Goal: Obtain resource: Download file/media

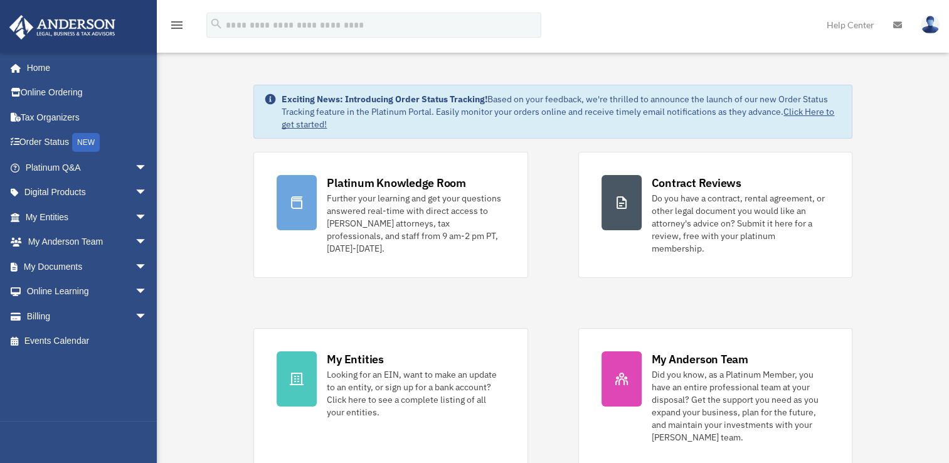
click at [926, 24] on img at bounding box center [930, 25] width 19 height 18
click at [78, 269] on link "My Documents arrow_drop_down" at bounding box center [87, 266] width 157 height 25
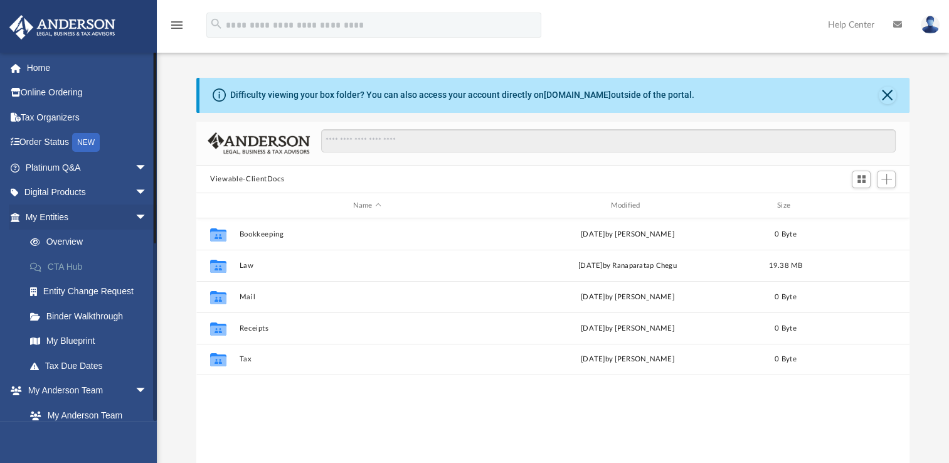
scroll to position [275, 702]
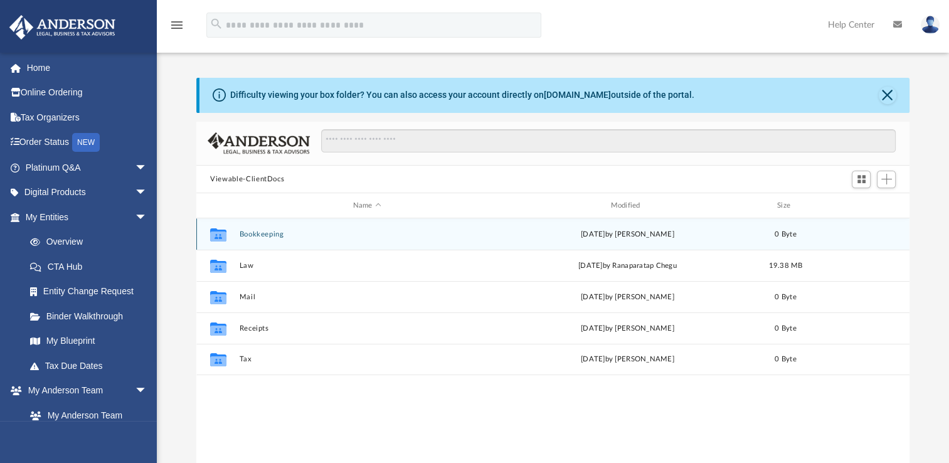
click at [336, 238] on div "Collaborated Folder Bookkeeping [DATE] by [PERSON_NAME] 0 Byte" at bounding box center [552, 233] width 713 height 31
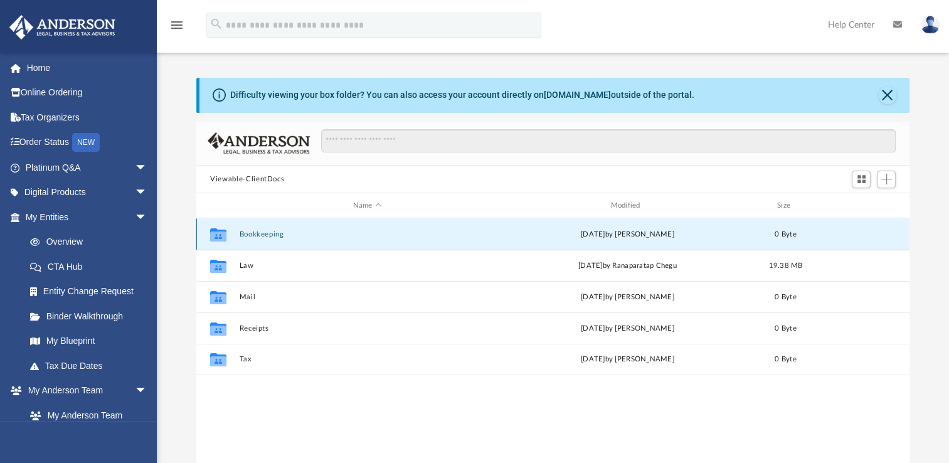
click at [336, 238] on div "Collaborated Folder Bookkeeping [DATE] by [PERSON_NAME] 0 Byte" at bounding box center [552, 233] width 713 height 31
click at [211, 236] on icon "grid" at bounding box center [218, 236] width 16 height 10
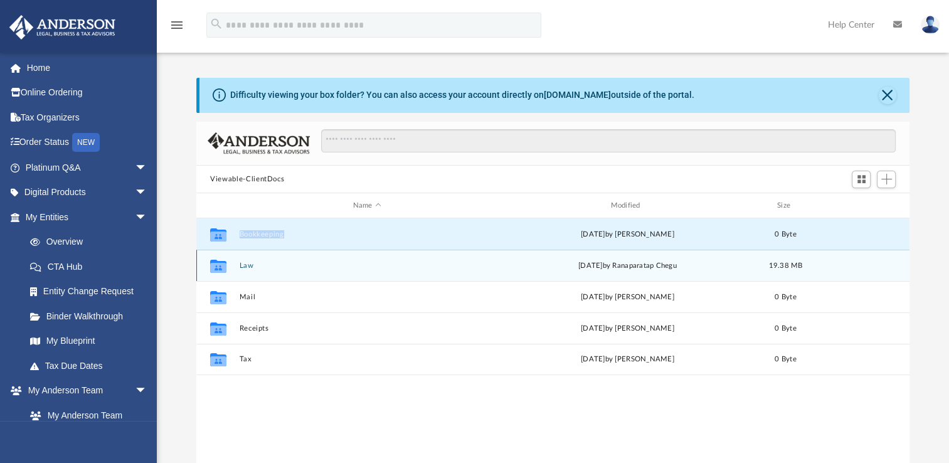
drag, startPoint x: 211, startPoint y: 236, endPoint x: 250, endPoint y: 270, distance: 51.2
click at [250, 270] on div "Collaborated Folder Law [DATE] by Ranaparatap Chegu 19.38 MB" at bounding box center [552, 265] width 713 height 31
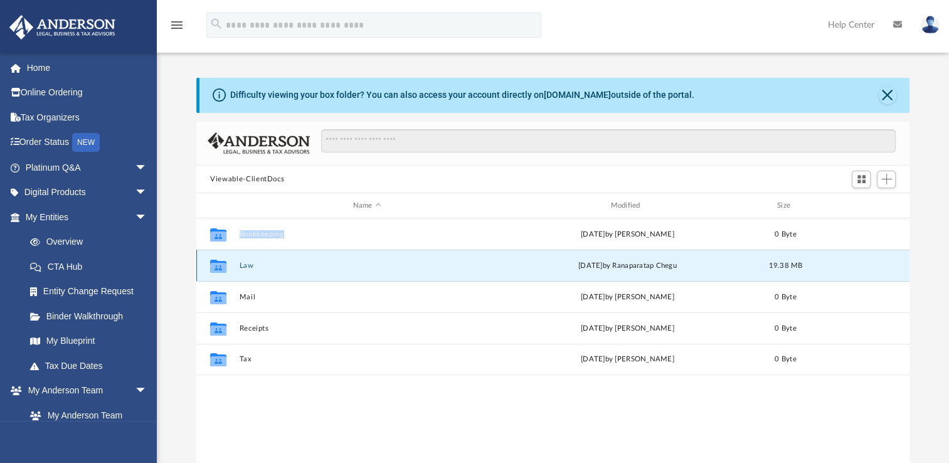
click at [250, 270] on div "Collaborated Folder Law [DATE] by Ranaparatap Chegu 19.38 MB" at bounding box center [552, 265] width 713 height 31
drag, startPoint x: 250, startPoint y: 270, endPoint x: 369, endPoint y: 267, distance: 119.8
click at [369, 267] on button "Law" at bounding box center [367, 266] width 255 height 8
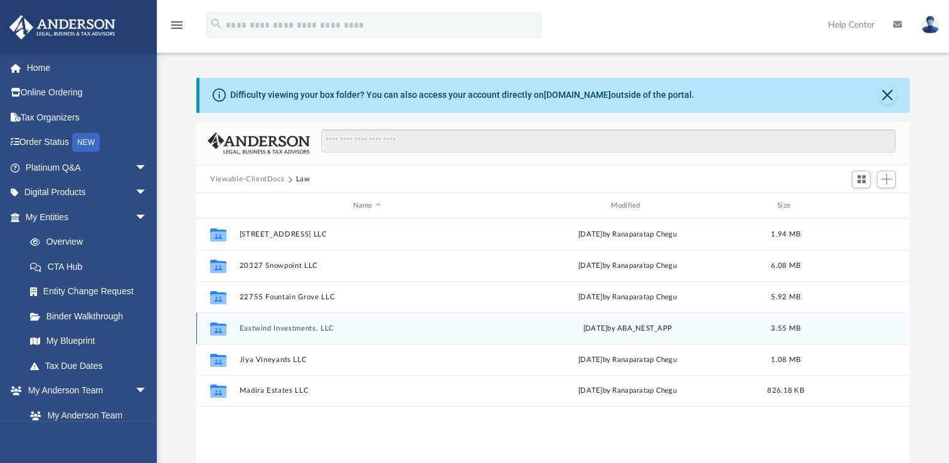
click at [358, 330] on button "Eastwind Investments, LLC" at bounding box center [367, 328] width 255 height 8
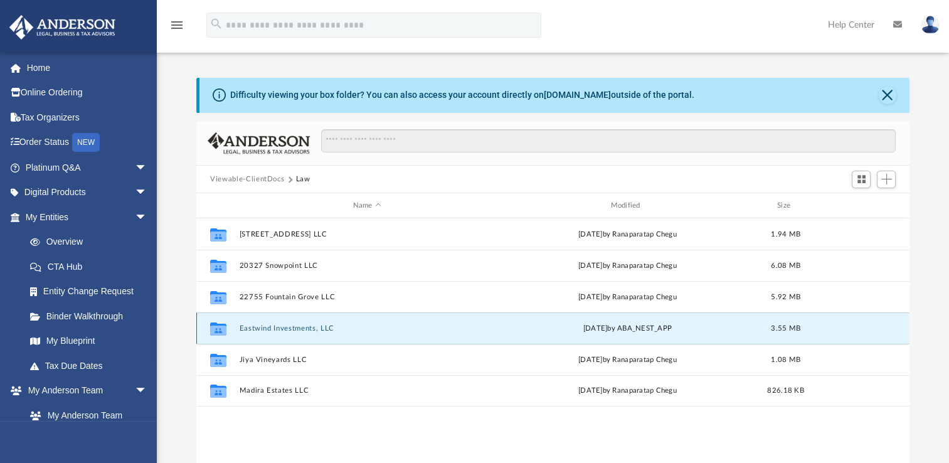
click at [358, 330] on button "Eastwind Investments, LLC" at bounding box center [367, 328] width 255 height 8
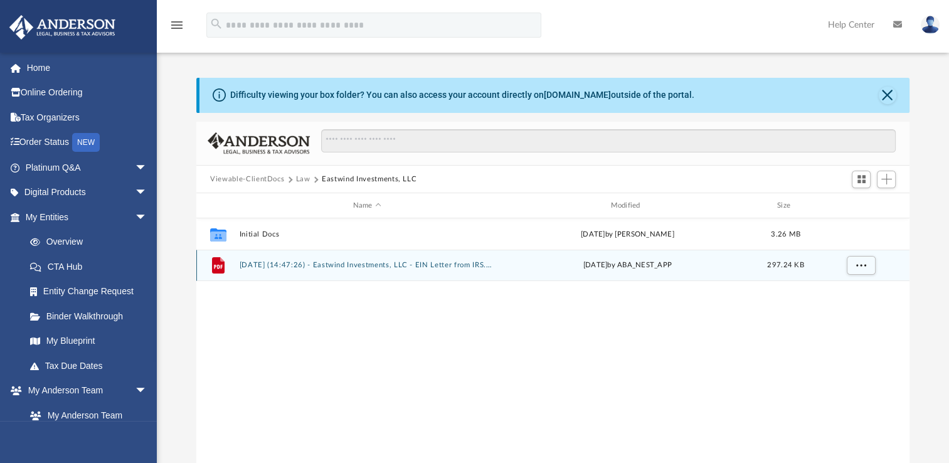
click at [307, 265] on button "2025.05.09 (14:47:26) - Eastwind Investments, LLC - EIN Letter from IRS.pdf" at bounding box center [367, 265] width 255 height 8
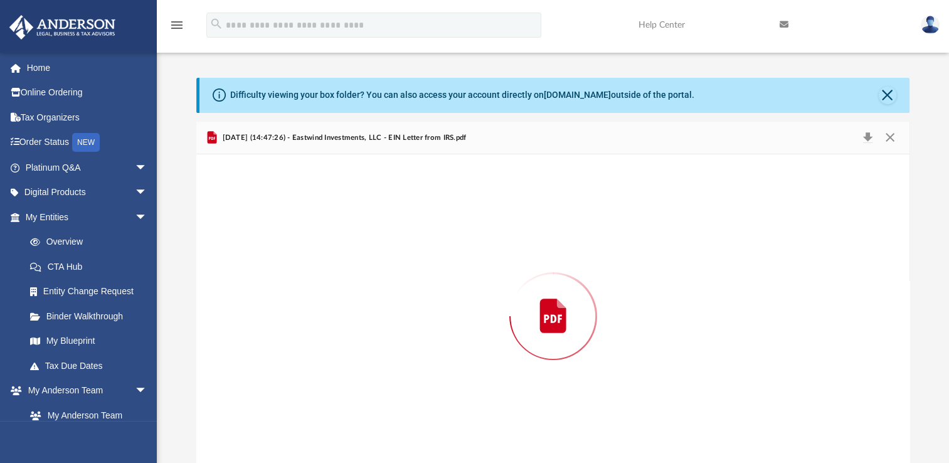
scroll to position [15, 0]
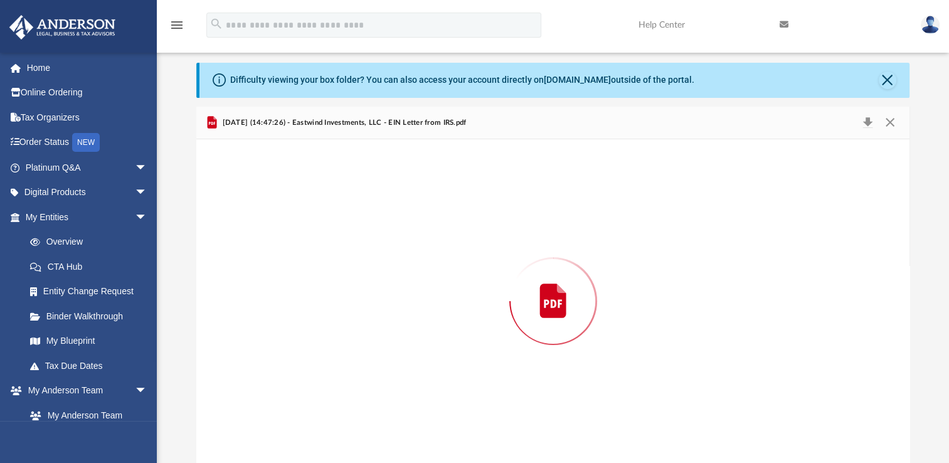
click at [307, 265] on div "Preview" at bounding box center [552, 301] width 713 height 324
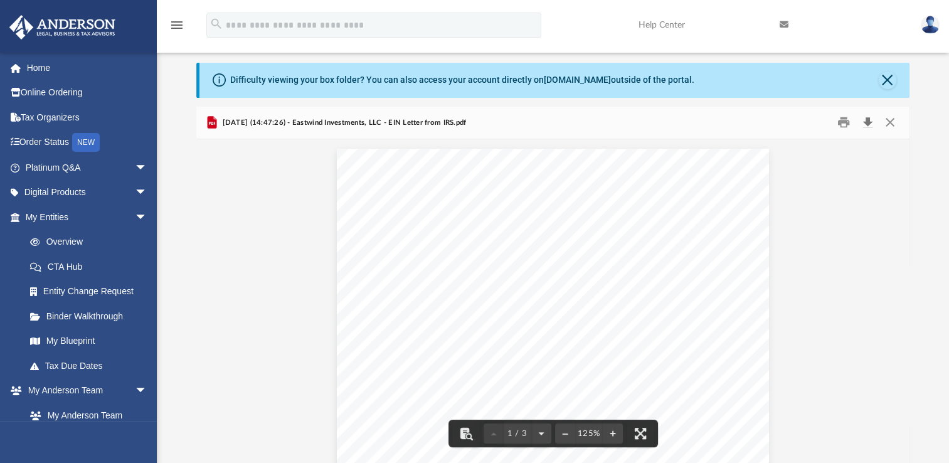
click at [866, 124] on button "Download" at bounding box center [867, 122] width 23 height 19
click at [293, 121] on span "2025.05.09 (14:47:26) - Eastwind Investments, LLC - EIN Letter from IRS.pdf" at bounding box center [343, 122] width 246 height 11
click at [292, 121] on span "2025.05.09 (14:47:26) - Eastwind Investments, LLC - EIN Letter from IRS.pdf" at bounding box center [343, 122] width 246 height 11
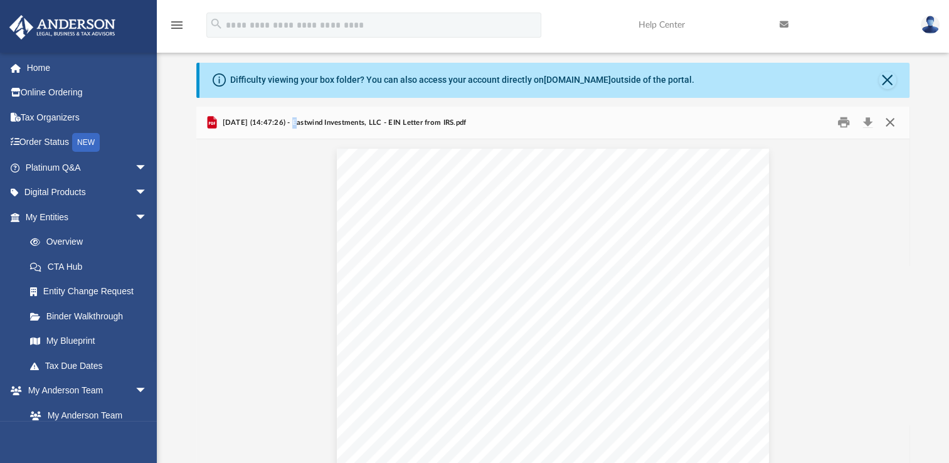
click at [888, 119] on button "Close" at bounding box center [889, 122] width 23 height 19
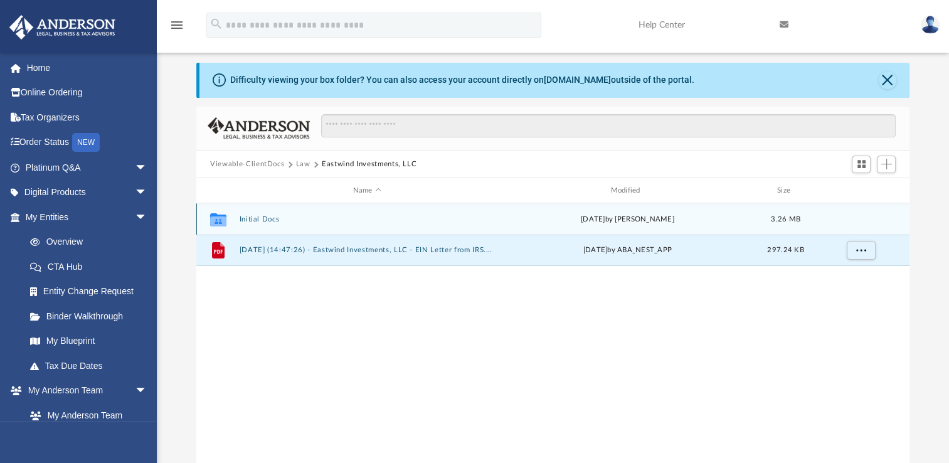
click at [290, 212] on div "Collaborated Folder Initial Docs Wed May 7 2025 by Crayton Olivieri 3.26 MB" at bounding box center [552, 218] width 713 height 31
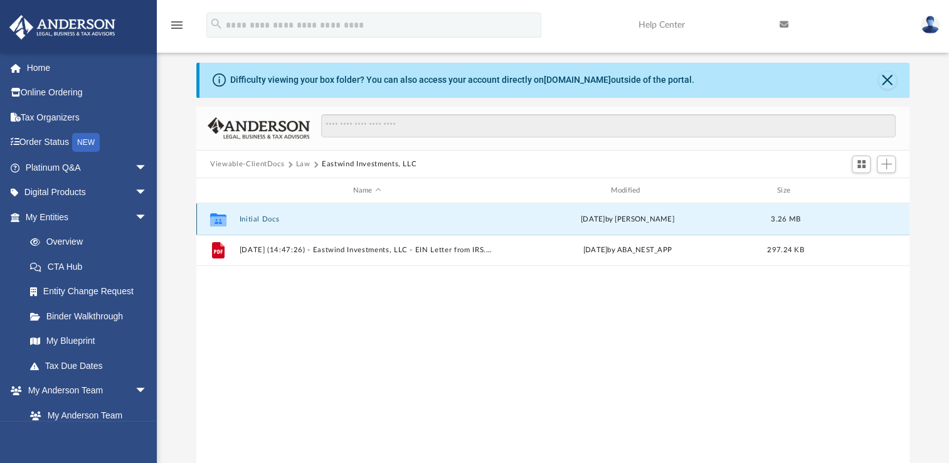
click at [290, 212] on div "Collaborated Folder Initial Docs Wed May 7 2025 by Crayton Olivieri 3.26 MB" at bounding box center [552, 218] width 713 height 31
click at [304, 216] on button "Initial Docs" at bounding box center [367, 219] width 255 height 8
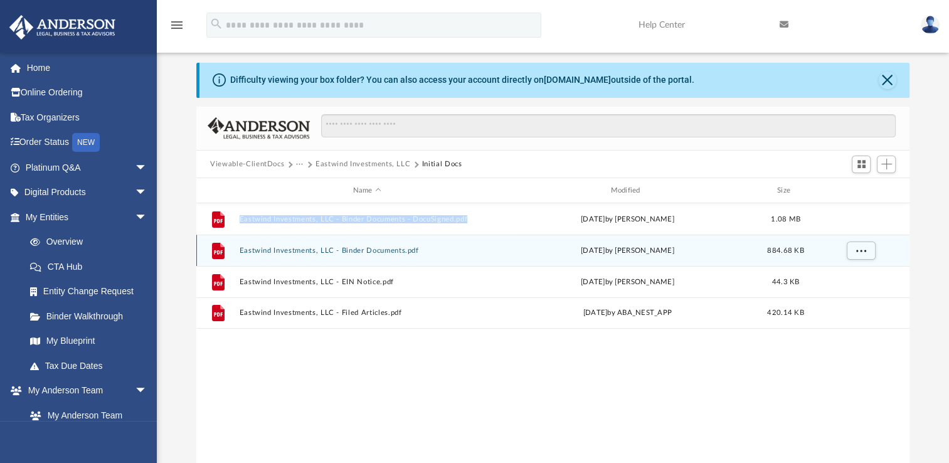
click at [422, 252] on button "Eastwind Investments, LLC - Binder Documents.pdf" at bounding box center [367, 250] width 255 height 8
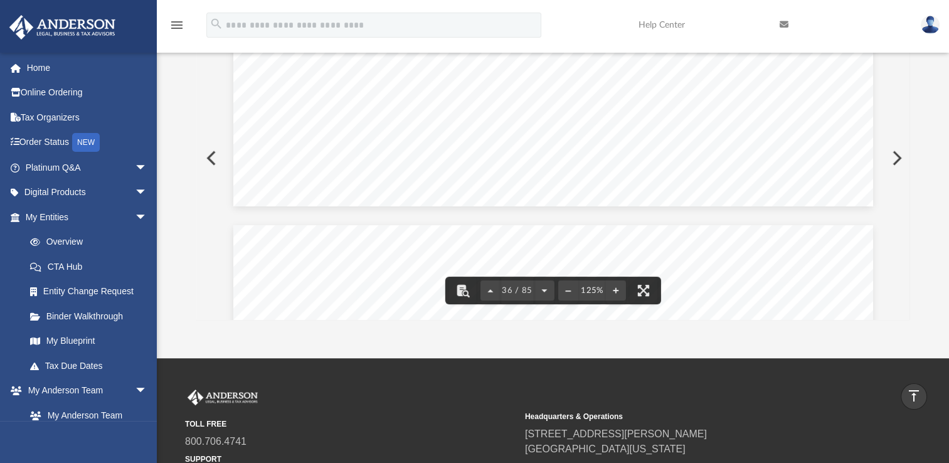
scroll to position [0, 0]
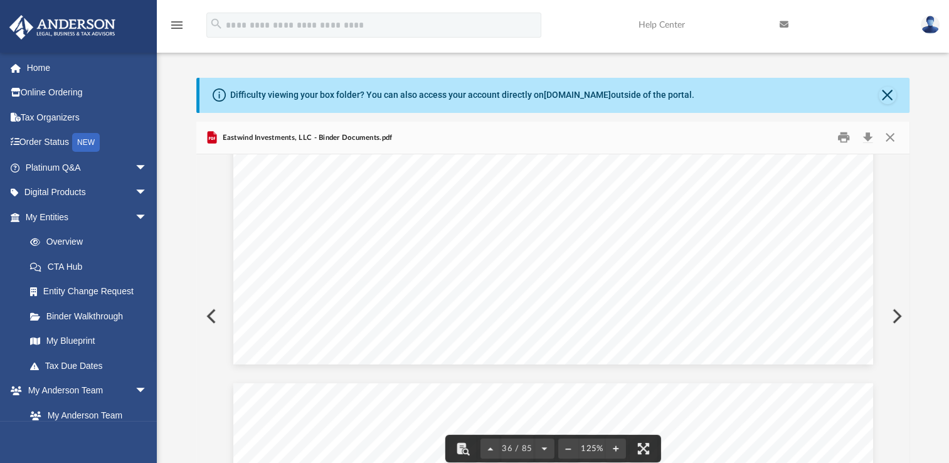
click at [901, 317] on button "Preview" at bounding box center [896, 316] width 28 height 35
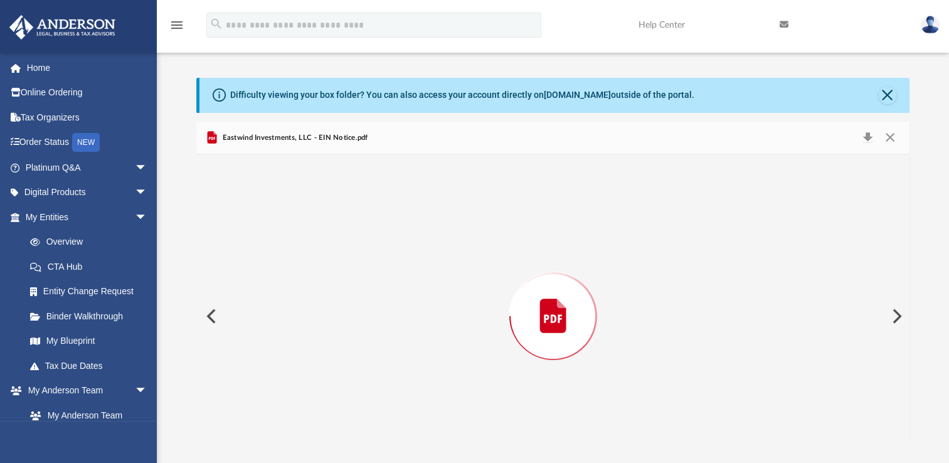
scroll to position [15, 0]
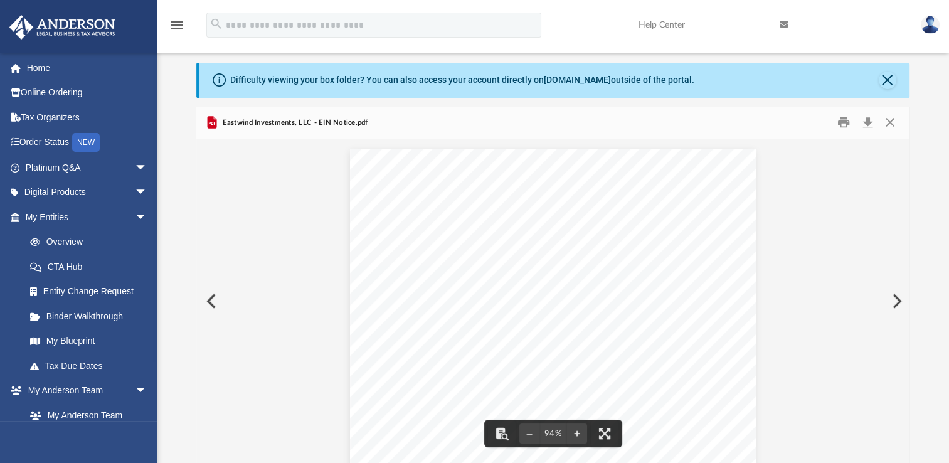
click at [207, 300] on button "Preview" at bounding box center [210, 300] width 28 height 35
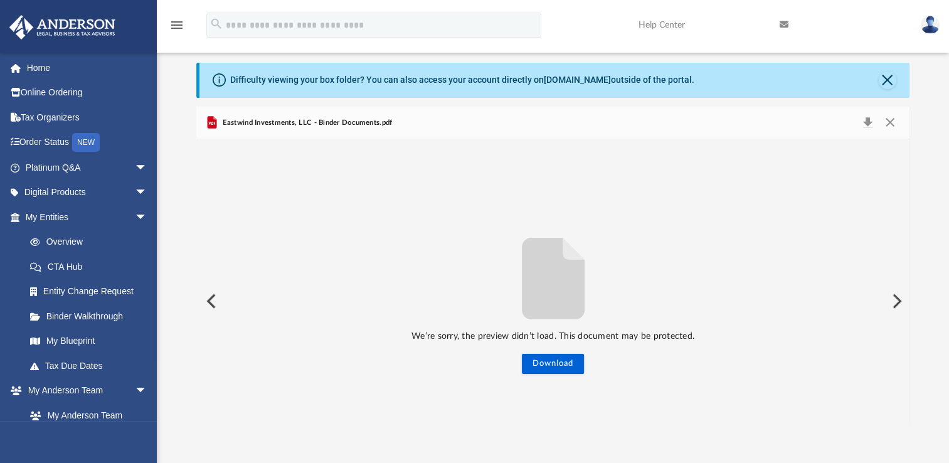
scroll to position [0, 0]
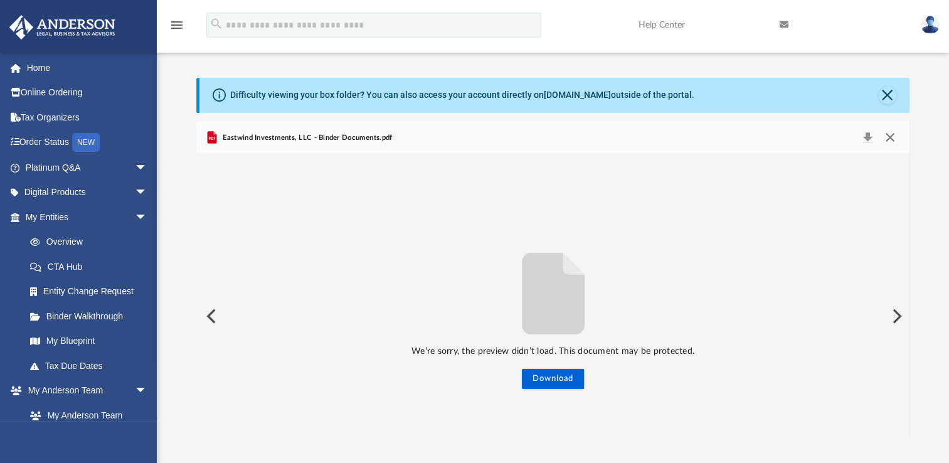
click at [890, 144] on button "Close" at bounding box center [889, 138] width 23 height 18
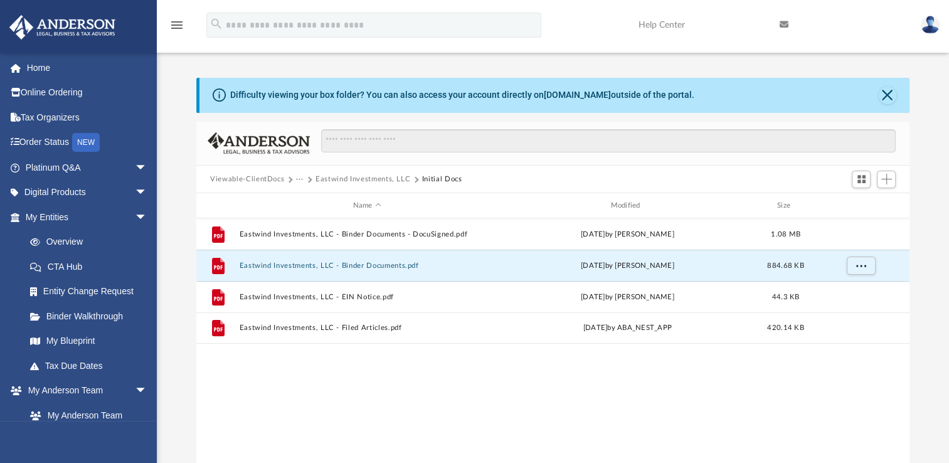
click at [475, 412] on div "File Eastwind Investments, LLC - Binder Documents - DocuSigned.pdf Wed May 7 20…" at bounding box center [552, 348] width 713 height 260
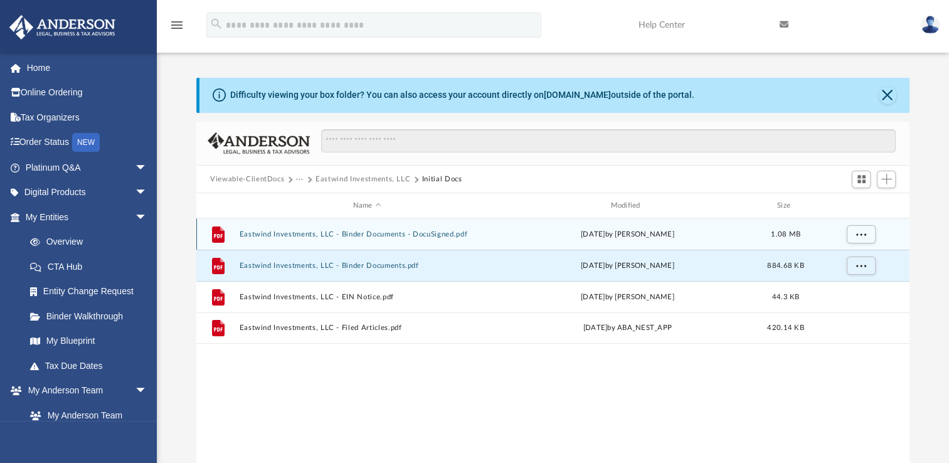
click at [428, 240] on div "File Eastwind Investments, LLC - Binder Documents - DocuSigned.pdf Wed May 7 20…" at bounding box center [552, 233] width 713 height 31
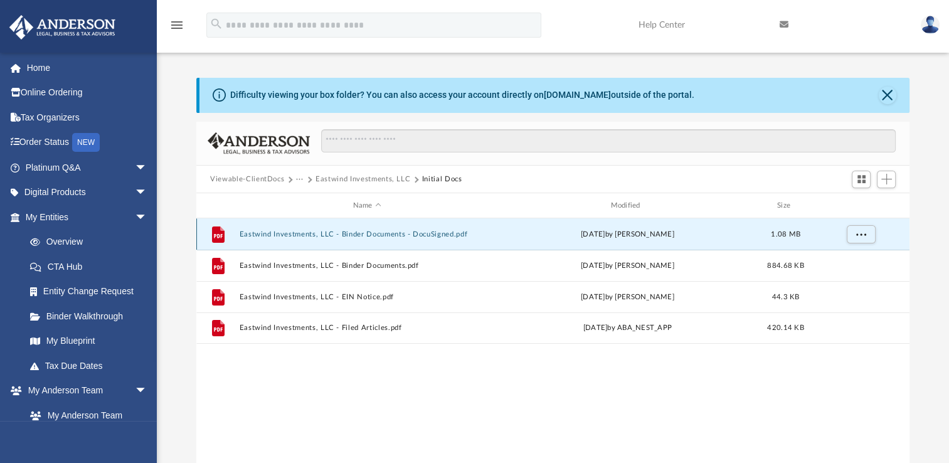
click at [428, 240] on div "File Eastwind Investments, LLC - Binder Documents - DocuSigned.pdf Wed May 7 20…" at bounding box center [552, 233] width 713 height 31
click at [219, 243] on icon "File" at bounding box center [218, 235] width 20 height 20
click at [864, 235] on span "More options" at bounding box center [861, 233] width 10 height 7
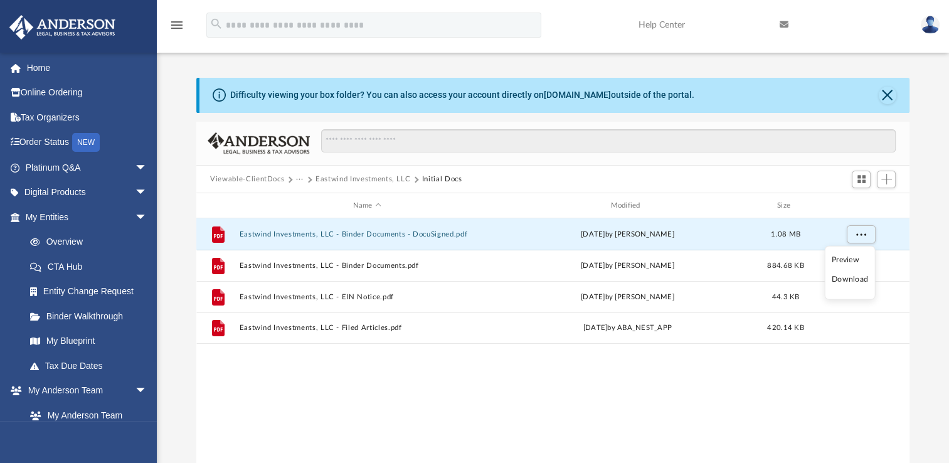
click at [857, 280] on li "Download" at bounding box center [850, 279] width 36 height 13
click at [398, 389] on div "File Eastwind Investments, LLC - Binder Documents - DocuSigned.pdf Wed May 7 20…" at bounding box center [552, 348] width 713 height 260
click at [866, 238] on button "More options" at bounding box center [861, 234] width 29 height 19
click at [595, 237] on div "Wed May 7 2025 by Crayton Olivieri" at bounding box center [627, 234] width 255 height 11
click at [594, 237] on div "Wed May 7 2025 by Crayton Olivieri" at bounding box center [627, 234] width 255 height 11
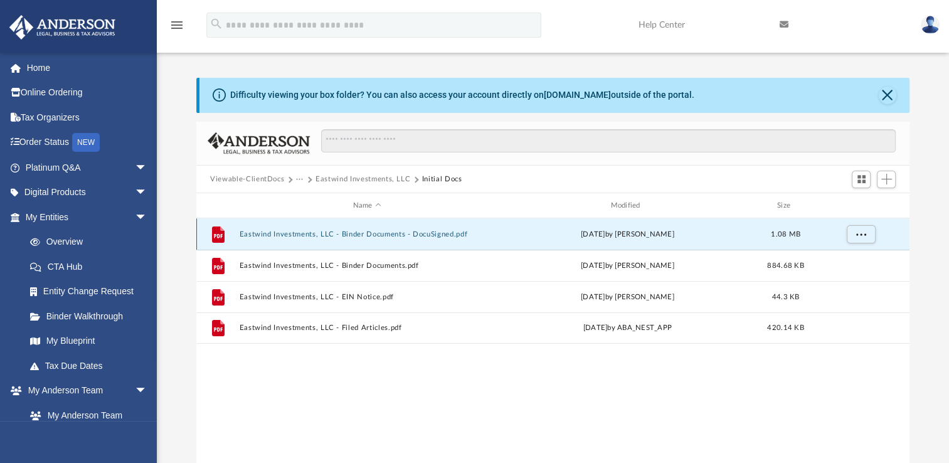
click at [237, 230] on div "File Eastwind Investments, LLC - Binder Documents - DocuSigned.pdf Wed May 7 20…" at bounding box center [552, 233] width 713 height 31
click at [236, 230] on div "File Eastwind Investments, LLC - Binder Documents - DocuSigned.pdf Wed May 7 20…" at bounding box center [552, 233] width 713 height 31
drag, startPoint x: 236, startPoint y: 230, endPoint x: 213, endPoint y: 236, distance: 24.0
click at [213, 236] on icon "grid" at bounding box center [218, 234] width 13 height 16
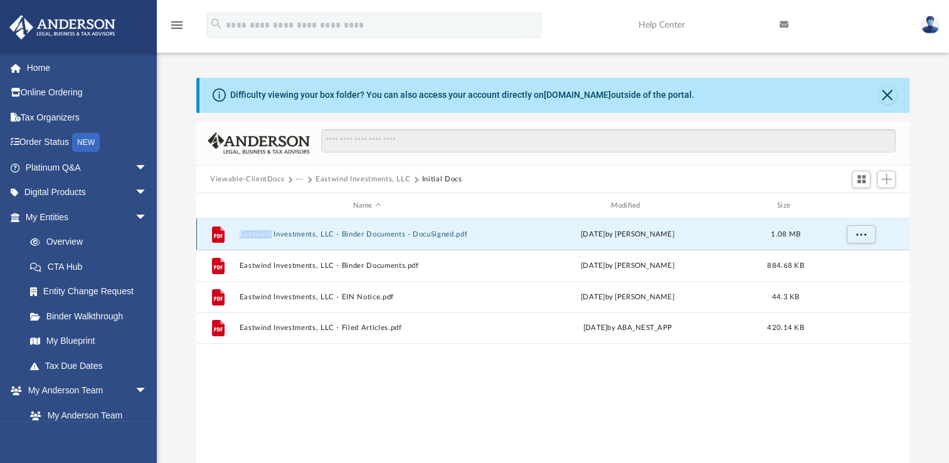
click at [386, 236] on button "Eastwind Investments, LLC - Binder Documents - DocuSigned.pdf" at bounding box center [367, 234] width 255 height 8
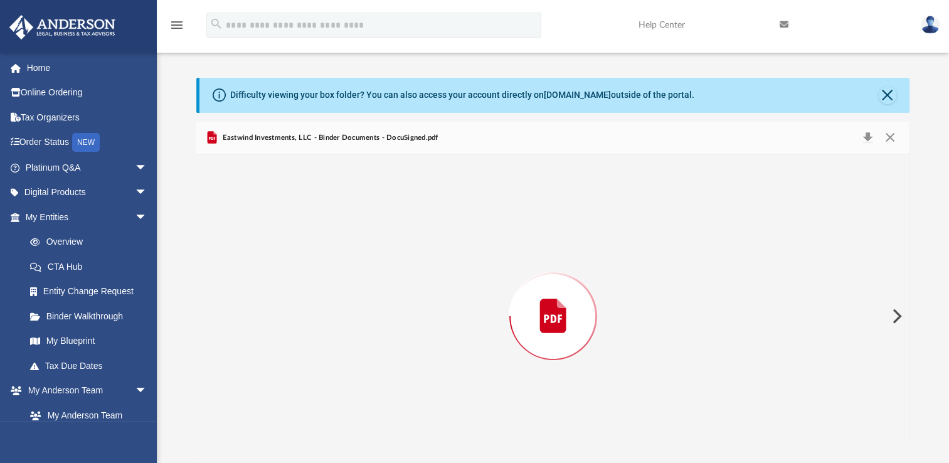
scroll to position [15, 0]
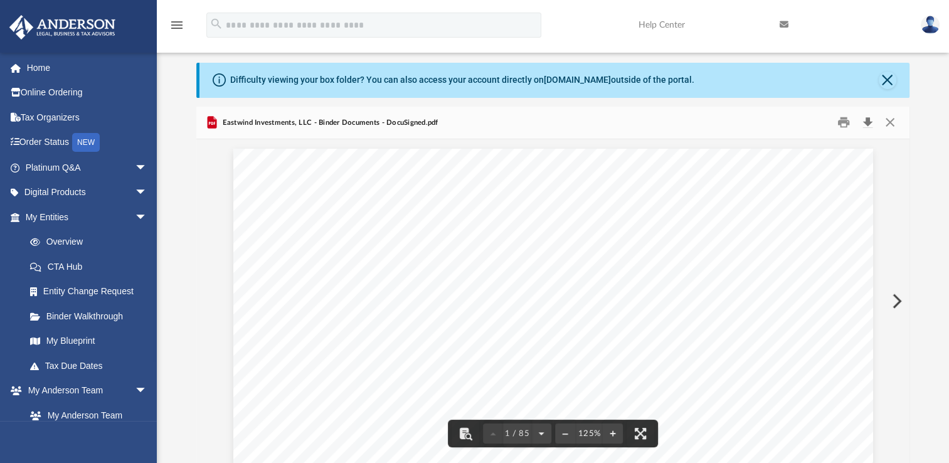
click at [864, 124] on button "Download" at bounding box center [867, 122] width 23 height 19
click at [893, 122] on button "Close" at bounding box center [889, 122] width 23 height 19
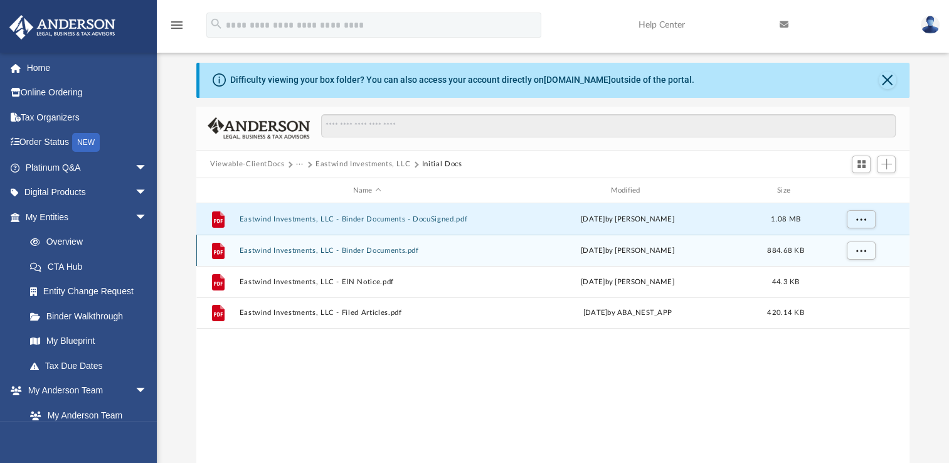
click at [393, 257] on div "File Eastwind Investments, LLC - Binder Documents.pdf Fri May 2 2025 by Crayton…" at bounding box center [552, 250] width 713 height 31
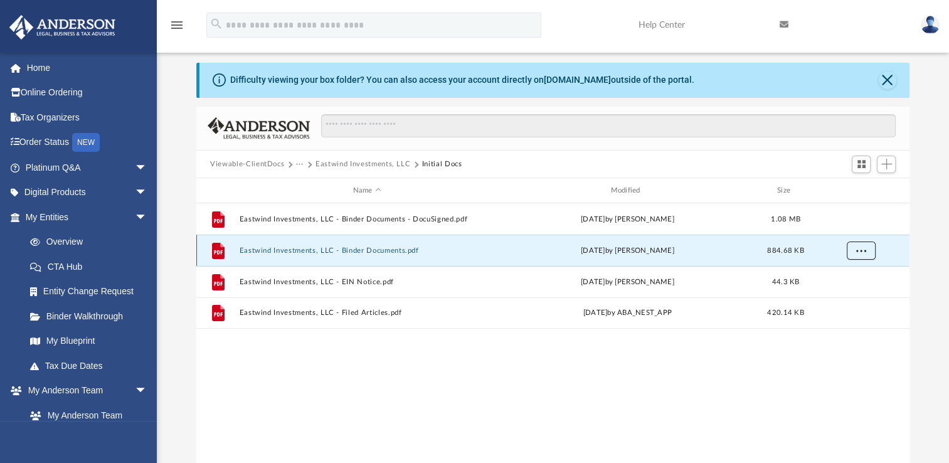
click at [860, 257] on button "More options" at bounding box center [861, 250] width 29 height 19
click at [411, 252] on button "Eastwind Investments, LLC - Binder Documents.pdf" at bounding box center [367, 250] width 255 height 8
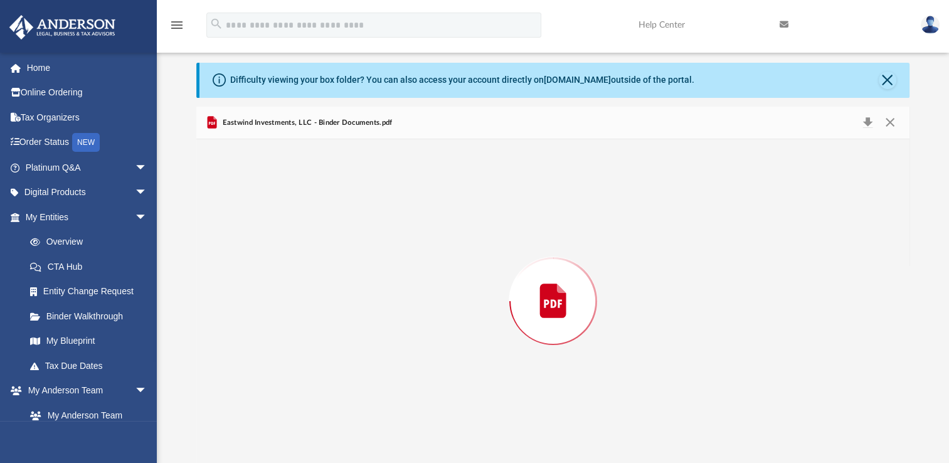
click at [411, 252] on div "Preview" at bounding box center [552, 301] width 713 height 324
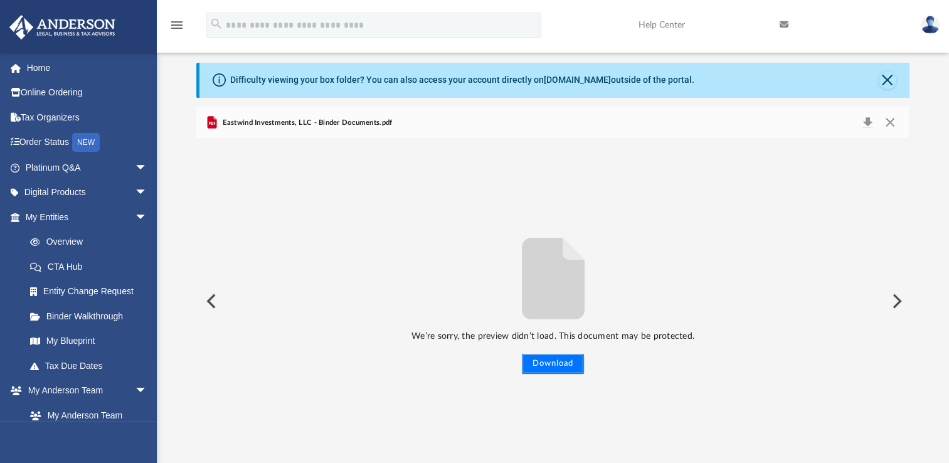
click at [549, 364] on button "Download" at bounding box center [553, 364] width 62 height 20
click at [892, 125] on button "Close" at bounding box center [889, 123] width 23 height 18
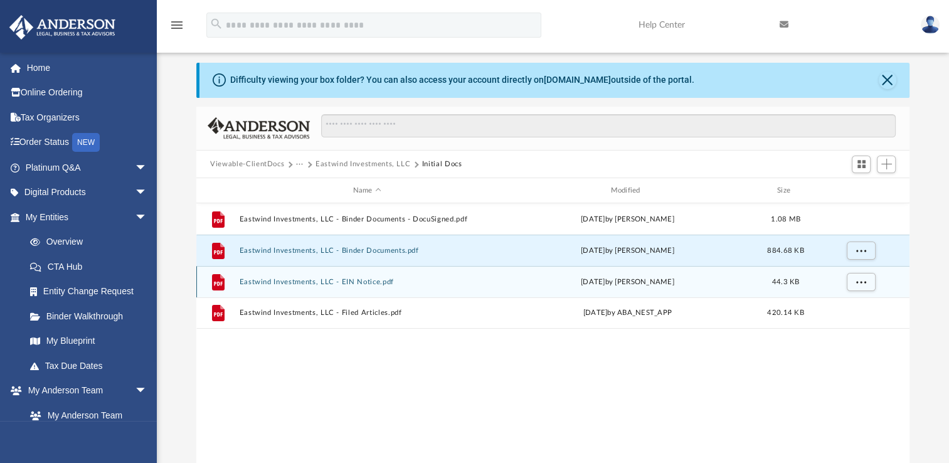
click at [440, 293] on div "File Eastwind Investments, LLC - EIN Notice.pdf Fri May 2 2025 by Crayton Olivi…" at bounding box center [552, 281] width 713 height 31
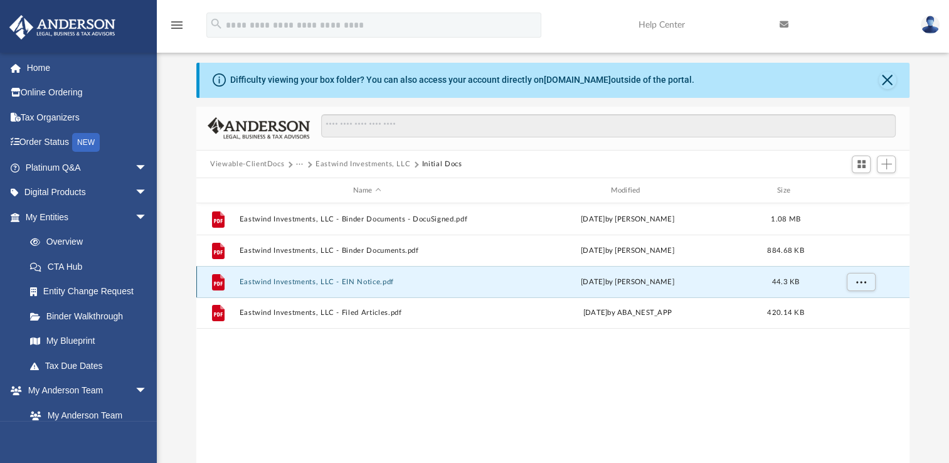
click at [440, 293] on div "File Eastwind Investments, LLC - EIN Notice.pdf Fri May 2 2025 by Crayton Olivi…" at bounding box center [552, 281] width 713 height 31
click at [866, 283] on button "More options" at bounding box center [861, 282] width 29 height 19
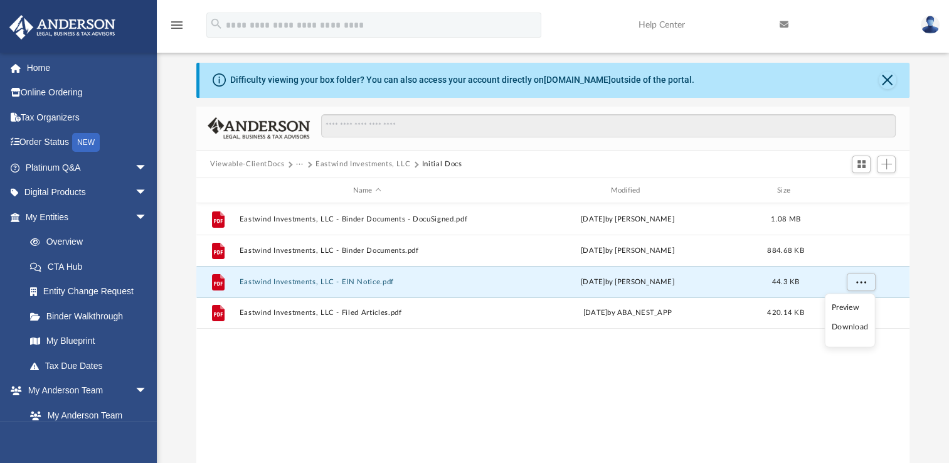
click at [852, 307] on li "Preview" at bounding box center [850, 307] width 36 height 13
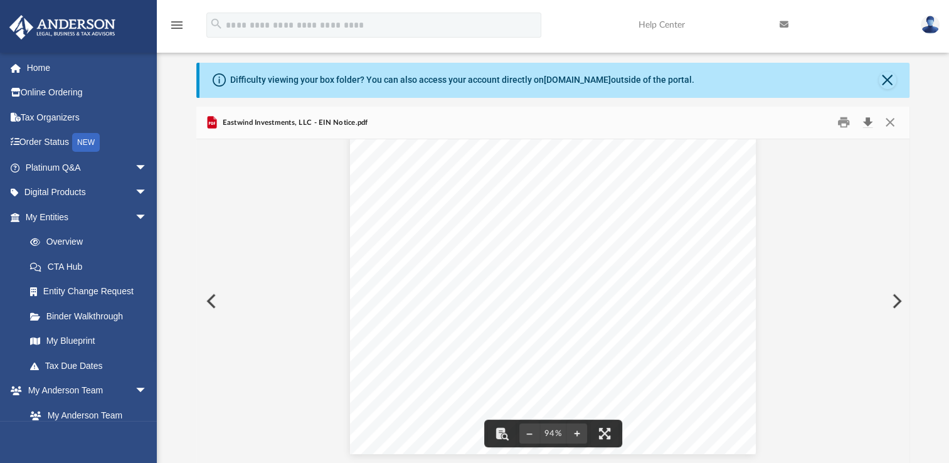
click at [864, 124] on button "Download" at bounding box center [867, 122] width 23 height 19
click at [891, 123] on button "Close" at bounding box center [889, 122] width 23 height 19
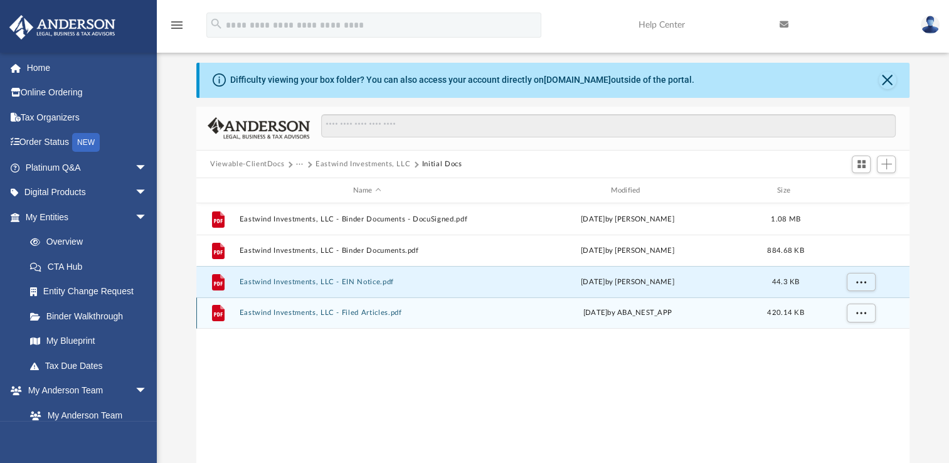
click at [419, 314] on button "Eastwind Investments, LLC - Filed Articles.pdf" at bounding box center [367, 313] width 255 height 8
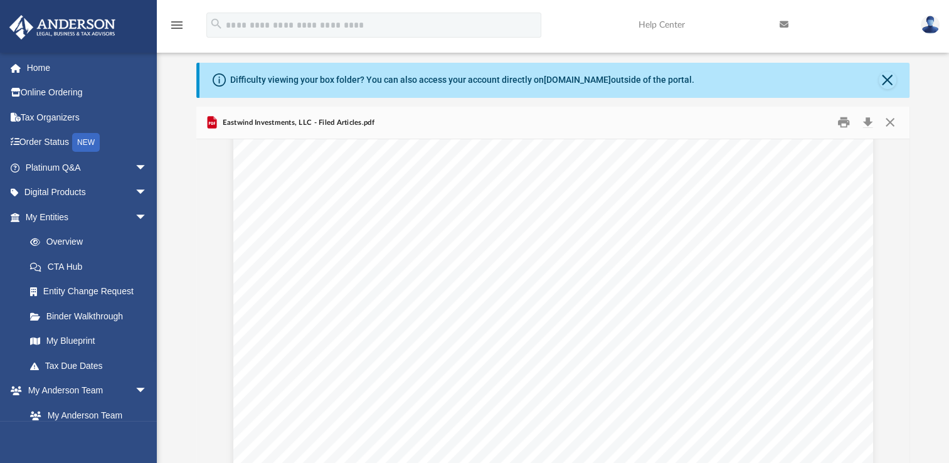
scroll to position [1380, 0]
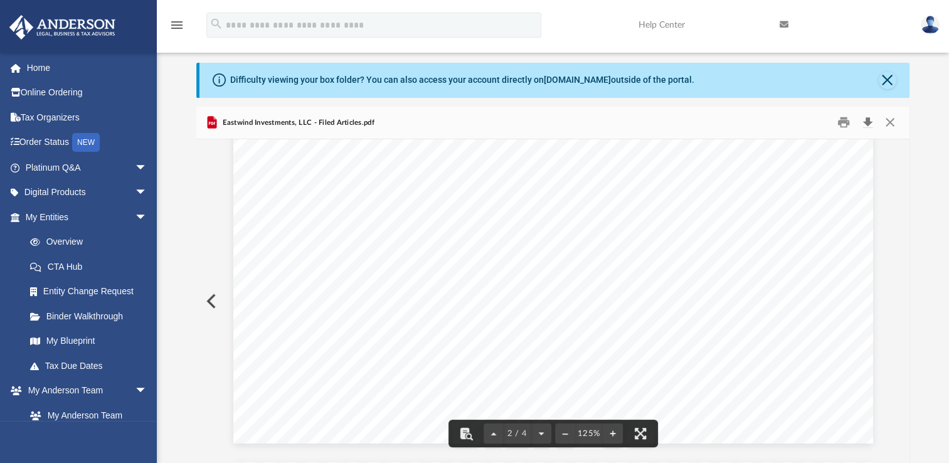
click at [874, 124] on button "Download" at bounding box center [867, 122] width 23 height 19
click at [879, 76] on button "Close" at bounding box center [888, 81] width 18 height 18
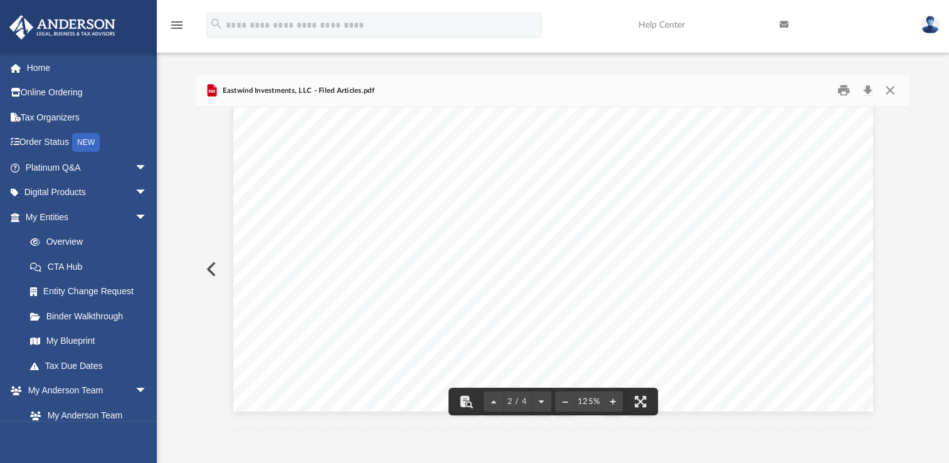
scroll to position [0, 0]
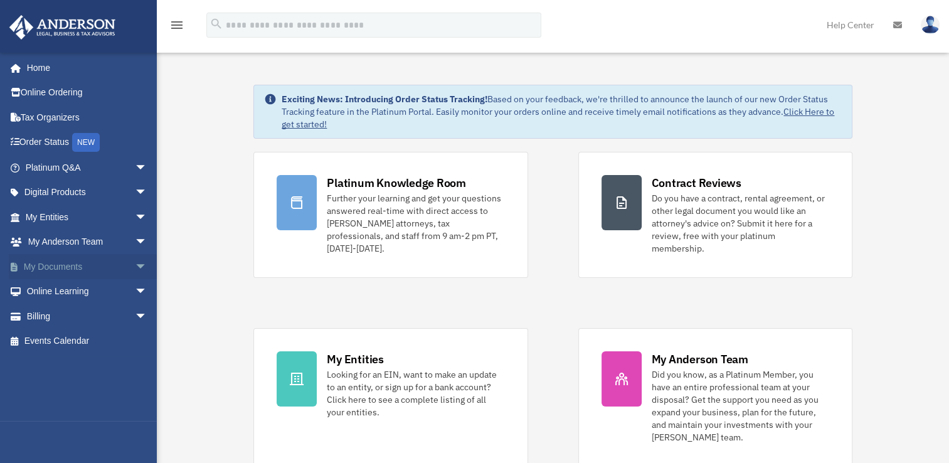
click at [59, 266] on link "My Documents arrow_drop_down" at bounding box center [87, 266] width 157 height 25
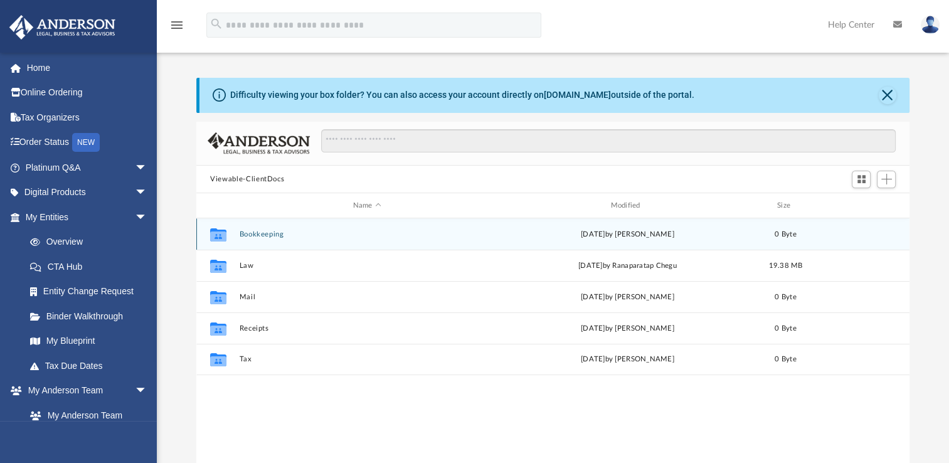
scroll to position [275, 702]
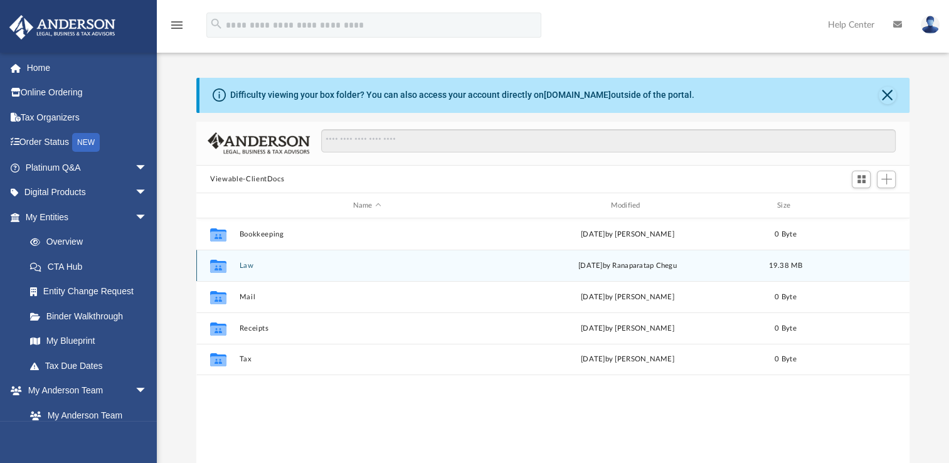
click at [305, 264] on button "Law" at bounding box center [367, 266] width 255 height 8
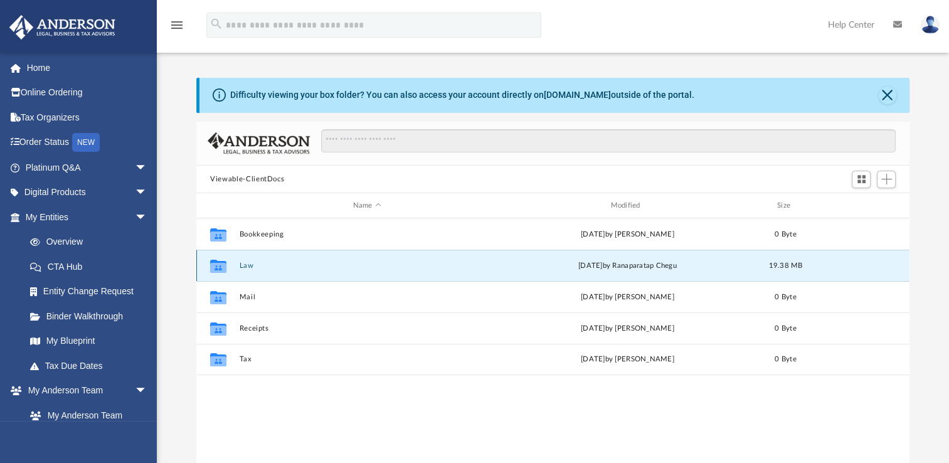
click at [305, 264] on button "Law" at bounding box center [367, 266] width 255 height 8
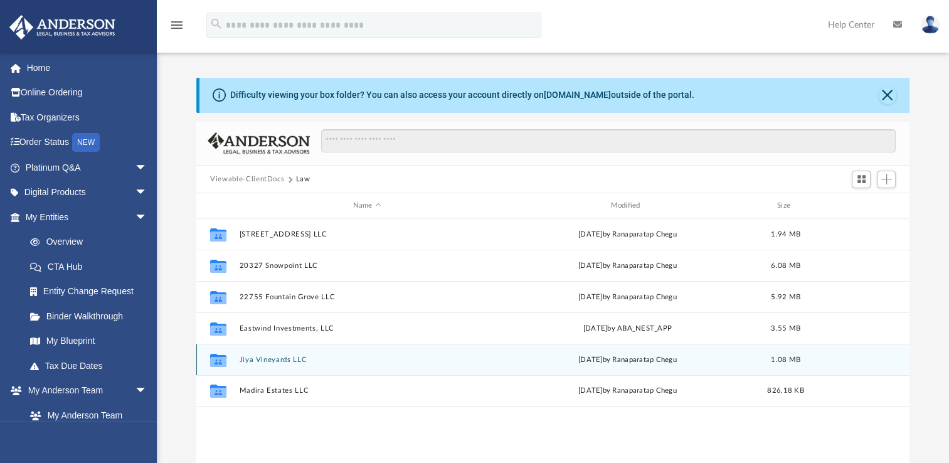
click at [444, 371] on div "Collaborated Folder Jiya Vineyards LLC [DATE] by Ranaparatap Chegu 1.08 MB" at bounding box center [552, 359] width 713 height 31
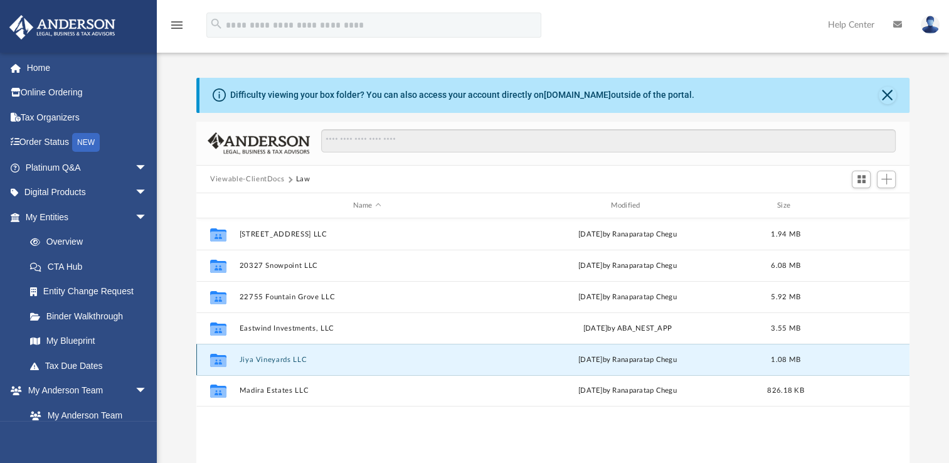
click at [444, 371] on div "Collaborated Folder Jiya Vineyards LLC [DATE] by Ranaparatap Chegu 1.08 MB" at bounding box center [552, 359] width 713 height 31
click at [447, 369] on div "Collaborated Folder Jiya Vineyards LLC [DATE] by Ranaparatap Chegu 1.08 MB" at bounding box center [552, 359] width 713 height 31
click at [226, 358] on icon "grid" at bounding box center [218, 362] width 16 height 10
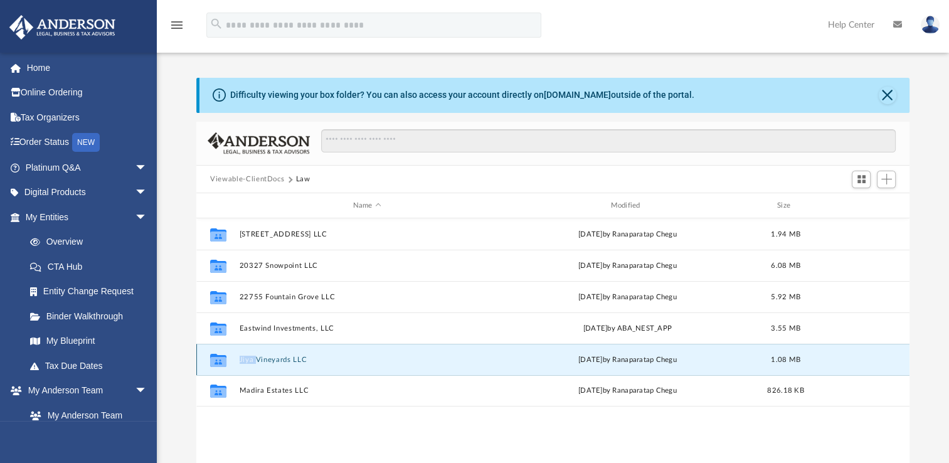
drag, startPoint x: 226, startPoint y: 358, endPoint x: 341, endPoint y: 357, distance: 115.4
click at [341, 357] on button "Jiya Vineyards LLC" at bounding box center [367, 360] width 255 height 8
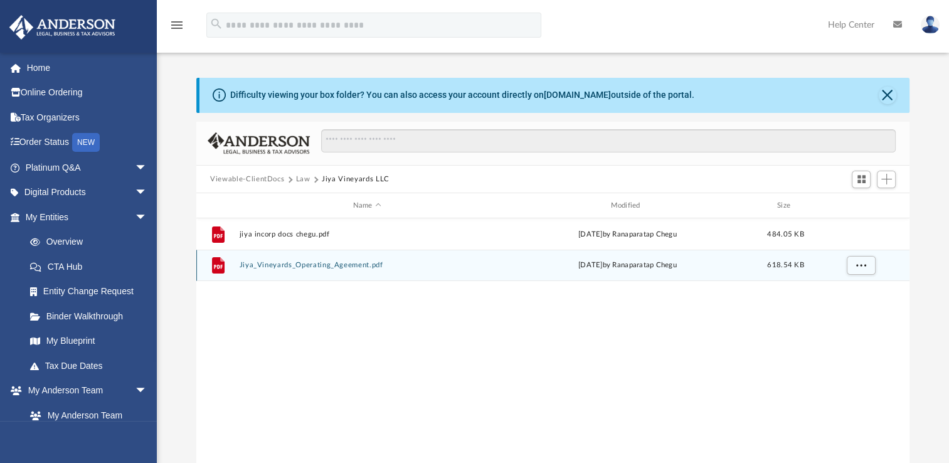
click at [339, 270] on div "File Jiya_Vineyards_Operating_Ageement.pdf [DATE] by Ranaparatap Chegu 618.54 KB" at bounding box center [552, 265] width 713 height 31
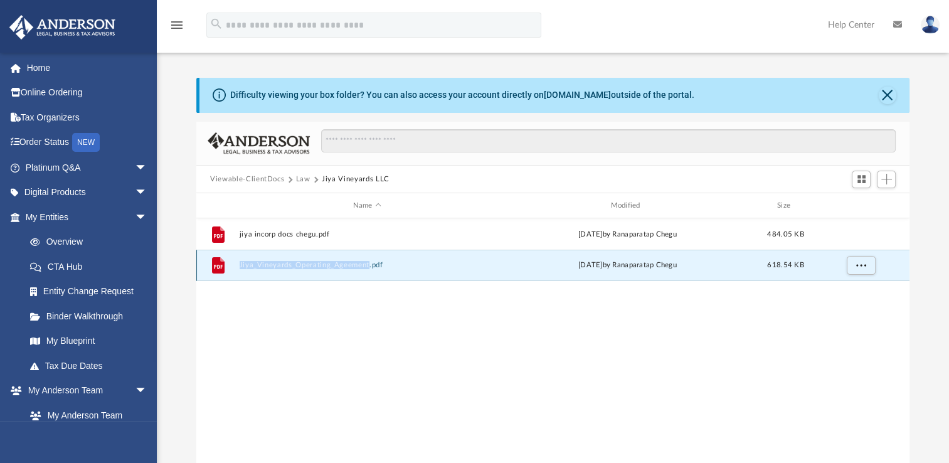
click at [339, 270] on div "File Jiya_Vineyards_Operating_Ageement.pdf [DATE] by Ranaparatap Chegu 618.54 KB" at bounding box center [552, 265] width 713 height 31
click at [490, 267] on button "Jiya_Vineyards_Operating_Ageement.pdf" at bounding box center [367, 265] width 255 height 8
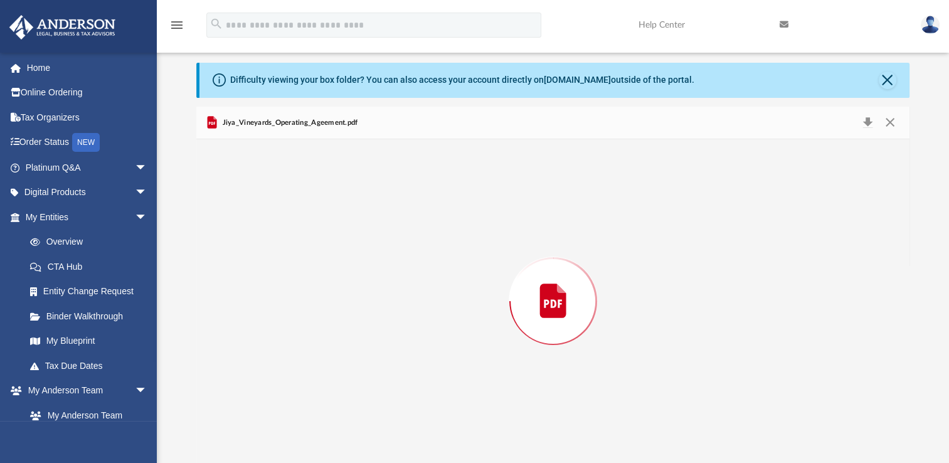
click at [490, 267] on div "Preview" at bounding box center [552, 301] width 713 height 324
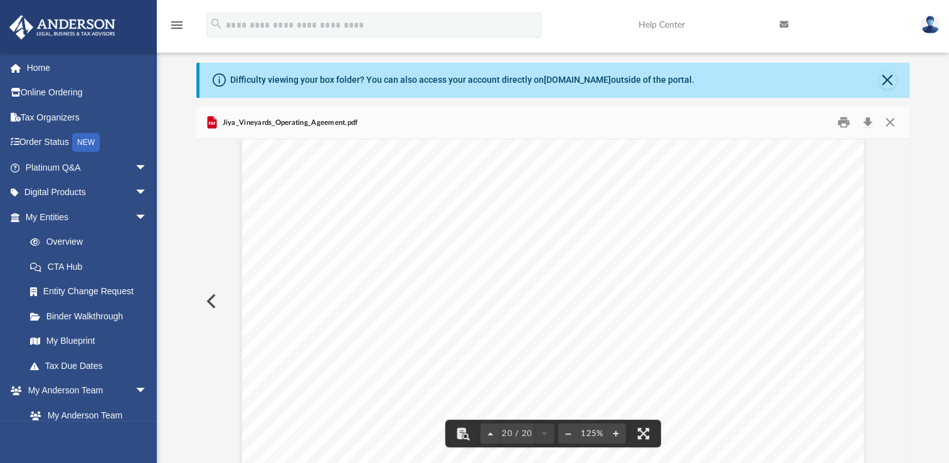
scroll to position [15622, 0]
click at [886, 80] on button "Close" at bounding box center [888, 81] width 18 height 18
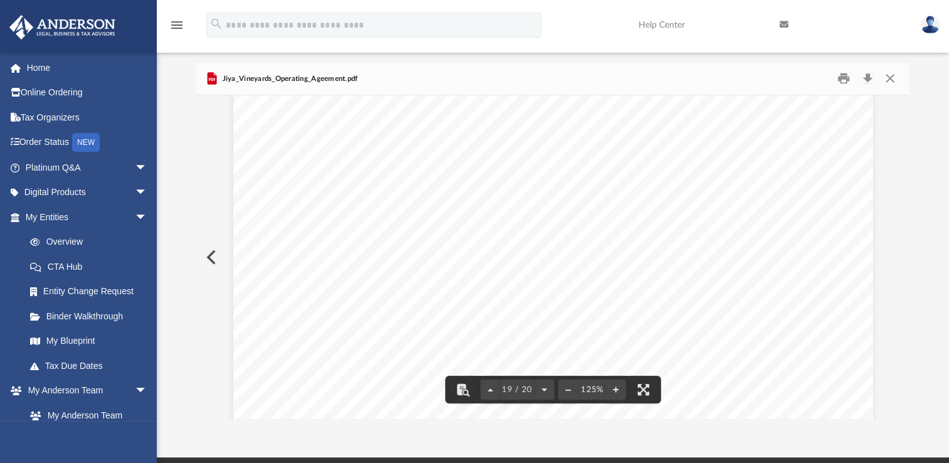
scroll to position [14681, 0]
